Goal: Find specific page/section: Find specific page/section

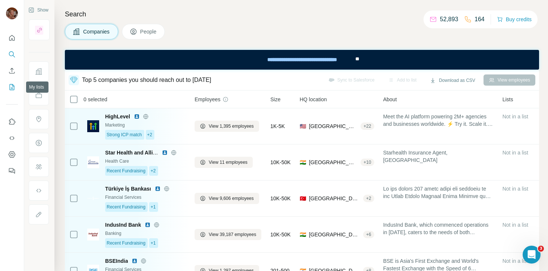
click at [12, 89] on icon "My lists" at bounding box center [11, 86] width 7 height 7
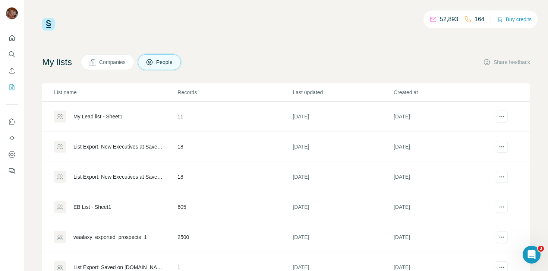
click at [99, 117] on div "My Lead list - Sheet1" at bounding box center [97, 116] width 49 height 7
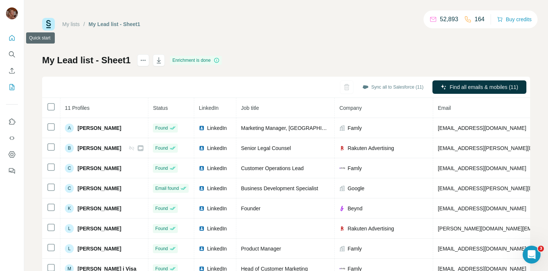
click at [13, 34] on button "Quick start" at bounding box center [12, 37] width 12 height 13
